Goal: Information Seeking & Learning: Learn about a topic

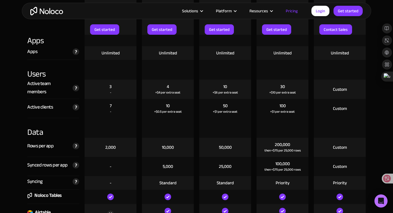
scroll to position [673, 0]
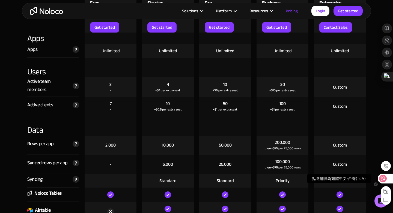
click at [387, 174] on div at bounding box center [385, 178] width 15 height 10
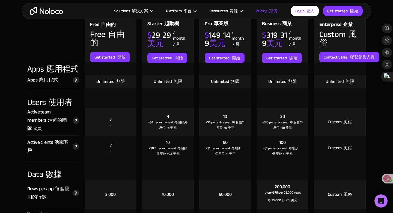
scroll to position [694, 0]
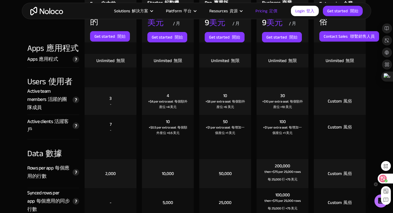
click at [382, 182] on div at bounding box center [385, 178] width 15 height 10
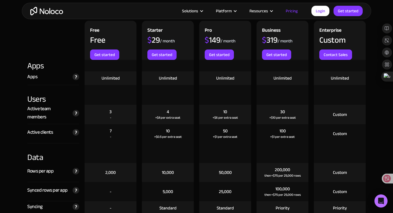
scroll to position [641, 0]
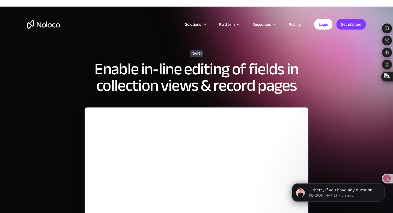
click at [293, 25] on link "Pricing" at bounding box center [295, 24] width 26 height 7
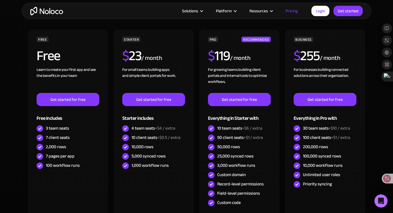
scroll to position [191, 0]
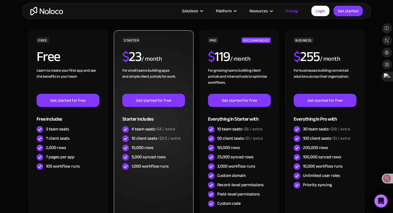
click at [148, 126] on div "4 team seats +$4 / extra" at bounding box center [154, 129] width 44 height 6
click at [138, 135] on div "10 client seats +$0.5 / extra" at bounding box center [156, 138] width 49 height 6
click at [157, 135] on div "10 client seats +$0.5 / extra" at bounding box center [156, 138] width 49 height 6
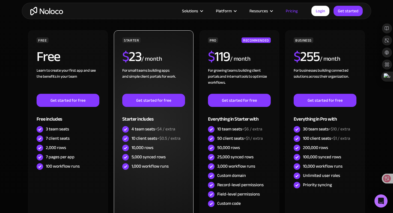
click at [151, 135] on div "10 client seats +$0.5 / extra" at bounding box center [156, 138] width 49 height 6
click at [142, 127] on div "4 team seats +$4 / extra" at bounding box center [153, 129] width 63 height 9
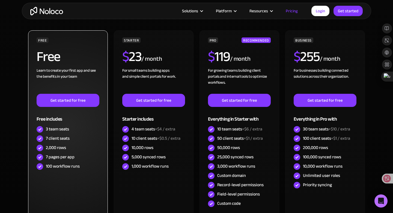
click at [56, 135] on div "7 client seats" at bounding box center [58, 138] width 24 height 6
click at [63, 135] on div "7 client seats" at bounding box center [58, 138] width 24 height 6
click at [53, 145] on div "2,000 rows" at bounding box center [56, 148] width 20 height 6
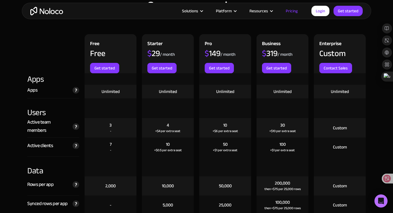
scroll to position [648, 0]
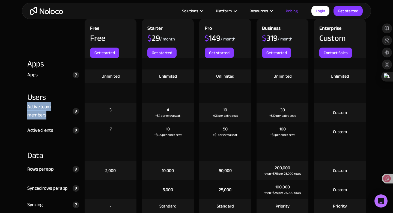
drag, startPoint x: 52, startPoint y: 108, endPoint x: 26, endPoint y: 101, distance: 26.6
click at [26, 103] on div "Active team members The total number of unique users that log in to your team's…" at bounding box center [53, 112] width 57 height 19
copy div "Active team members"
copy div "Active clients"
drag, startPoint x: 58, startPoint y: 123, endPoint x: 27, endPoint y: 123, distance: 31.2
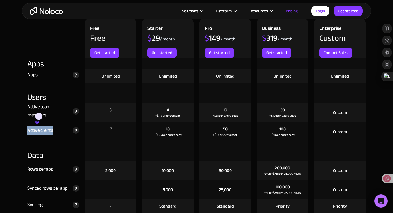
click at [27, 123] on div "Active clients The total number of unique clients that log in to your team's ap…" at bounding box center [53, 131] width 57 height 19
click at [42, 126] on div "Active clients" at bounding box center [40, 130] width 26 height 8
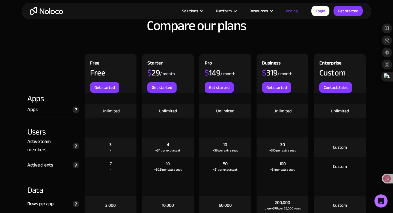
scroll to position [612, 0]
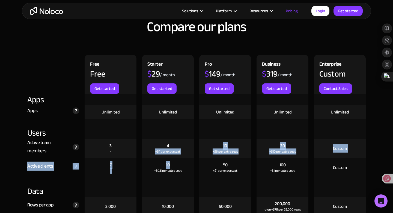
drag, startPoint x: 170, startPoint y: 160, endPoint x: 163, endPoint y: 140, distance: 21.5
click at [163, 140] on div "4 +$4 per extra seat" at bounding box center [168, 148] width 52 height 19
drag, startPoint x: 114, startPoint y: 158, endPoint x: 108, endPoint y: 141, distance: 17.2
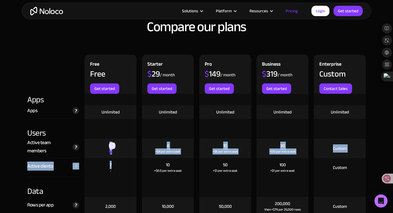
click at [108, 141] on div "3 -" at bounding box center [111, 148] width 52 height 19
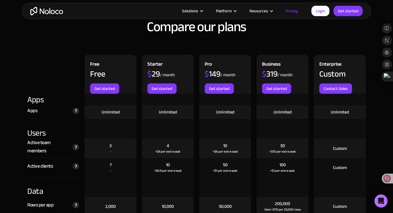
click at [110, 139] on div "3 -" at bounding box center [111, 148] width 52 height 19
click at [110, 143] on div "3" at bounding box center [111, 146] width 2 height 6
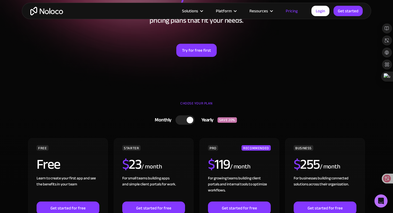
scroll to position [0, 0]
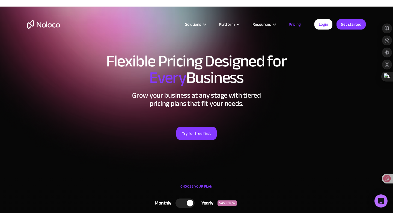
click at [43, 27] on img "home" at bounding box center [43, 24] width 33 height 8
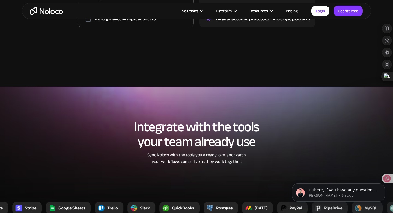
scroll to position [978, 0]
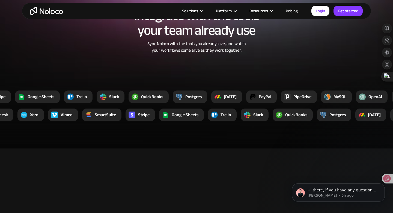
click at [107, 90] on div at bounding box center [103, 96] width 13 height 13
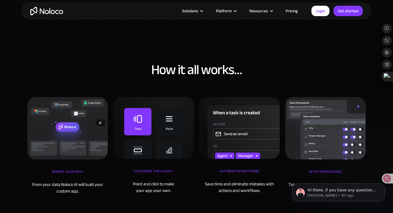
scroll to position [1729, 0]
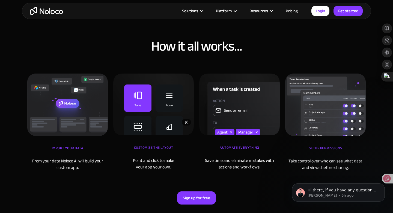
click at [144, 92] on img at bounding box center [153, 104] width 81 height 62
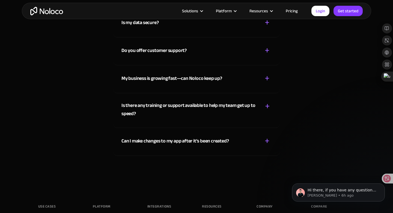
scroll to position [2931, 0]
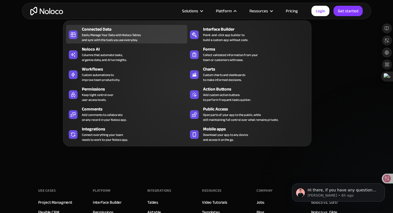
click at [155, 38] on div "Connected Data Easily Manage Your Data with Noloco Tables and sync with the too…" at bounding box center [133, 34] width 103 height 16
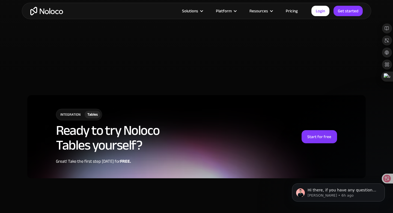
scroll to position [1360, 0]
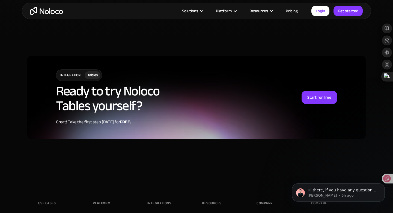
click at [293, 13] on link "Pricing" at bounding box center [292, 10] width 26 height 7
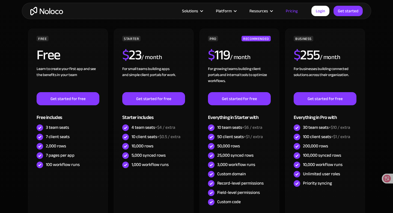
scroll to position [172, 0]
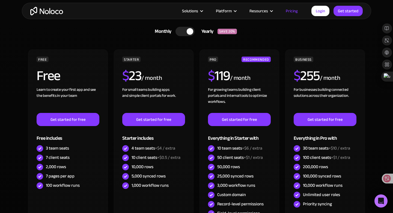
click at [186, 27] on div at bounding box center [185, 31] width 19 height 9
click at [186, 27] on div at bounding box center [187, 31] width 19 height 9
click at [186, 27] on div at bounding box center [185, 31] width 19 height 9
click at [186, 27] on div at bounding box center [187, 31] width 19 height 9
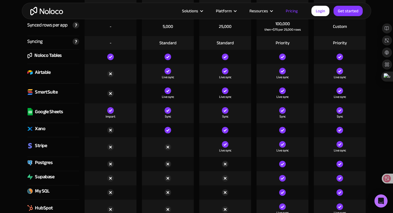
scroll to position [799, 0]
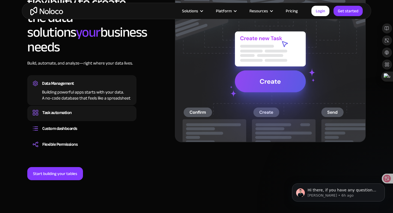
click at [68, 108] on div "Task automation" at bounding box center [57, 112] width 30 height 8
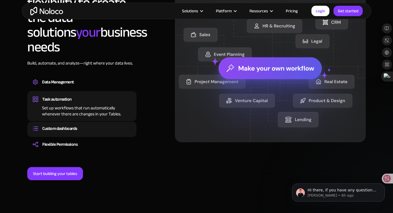
click at [70, 124] on div "Custom dashboards" at bounding box center [59, 128] width 35 height 8
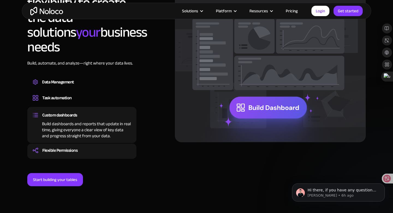
click at [70, 146] on div "Flexible Permissions" at bounding box center [59, 150] width 35 height 8
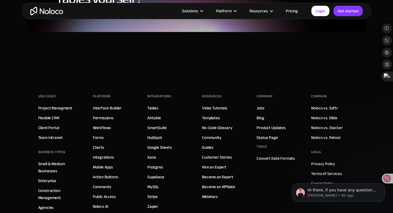
scroll to position [1484, 0]
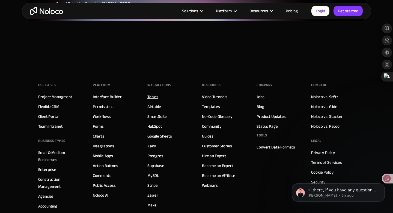
click at [153, 93] on link "Tables" at bounding box center [153, 96] width 11 height 7
